Goal: Navigation & Orientation: Find specific page/section

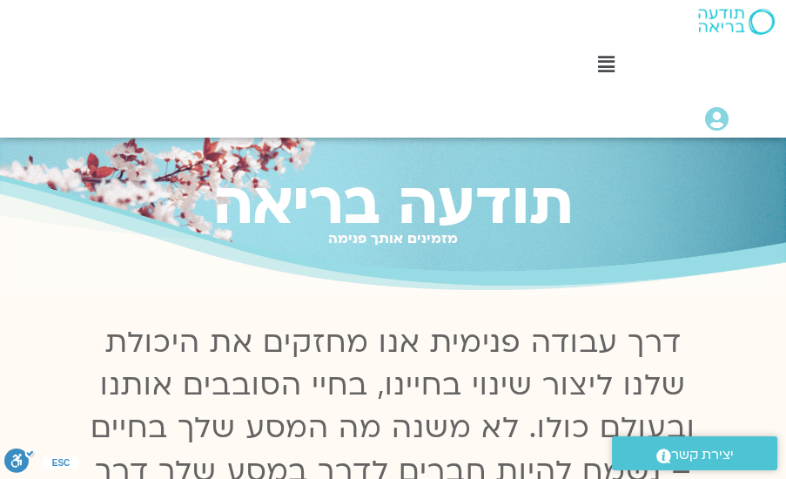
click at [612, 66] on icon at bounding box center [606, 64] width 17 height 19
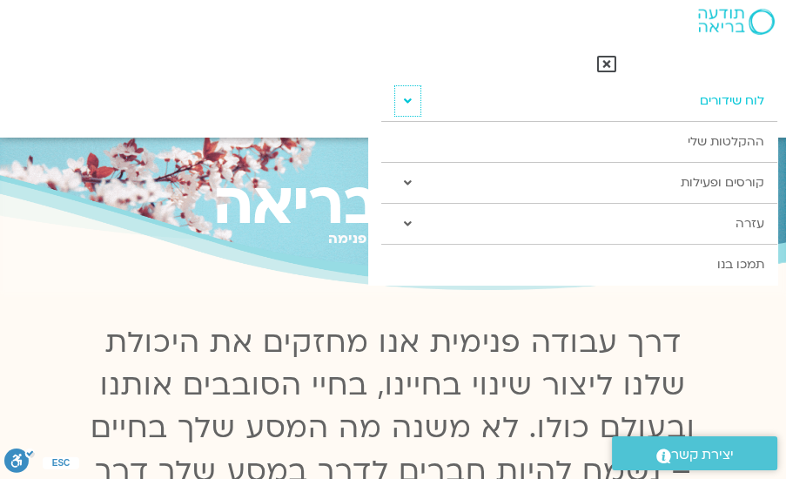
click at [409, 98] on icon at bounding box center [408, 101] width 8 height 12
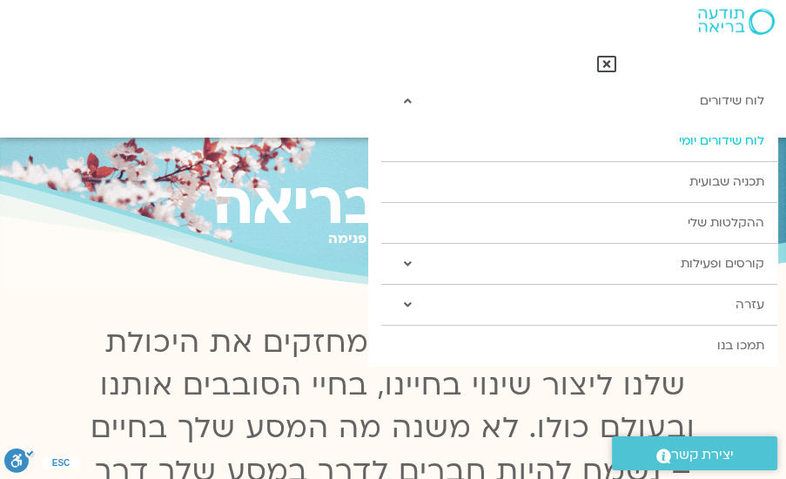
click at [703, 142] on link "לוח שידורים יומי" at bounding box center [578, 141] width 395 height 40
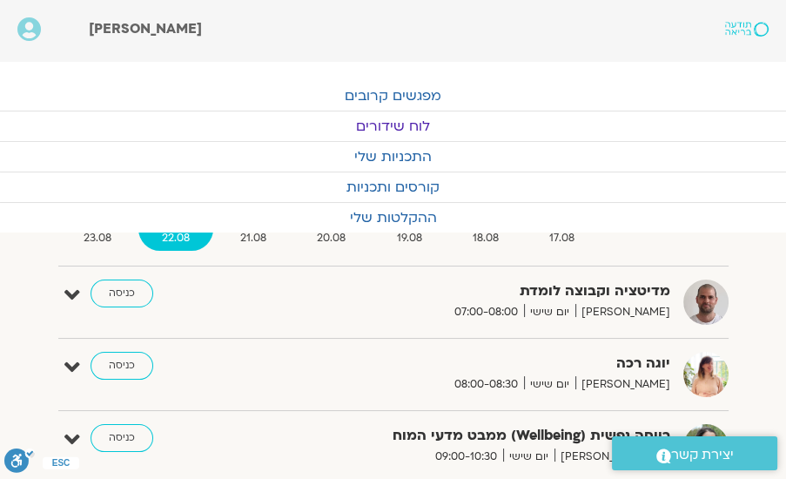
scroll to position [248, 0]
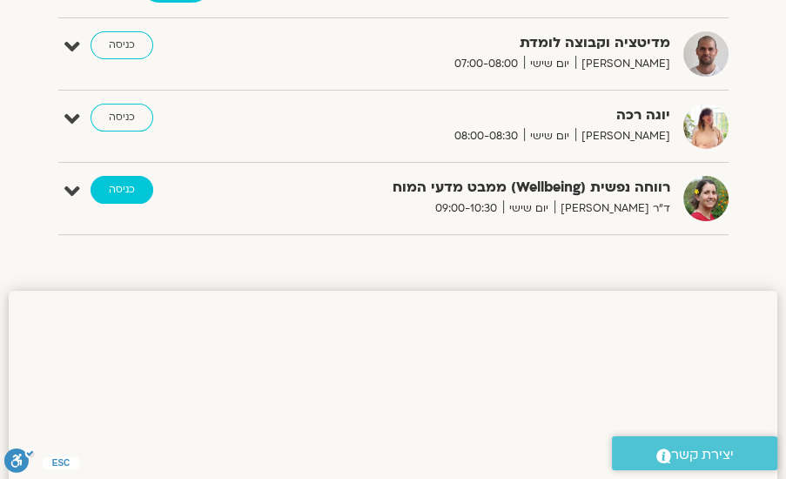
click at [131, 186] on link "כניסה" at bounding box center [121, 190] width 63 height 28
